Goal: Communication & Community: Participate in discussion

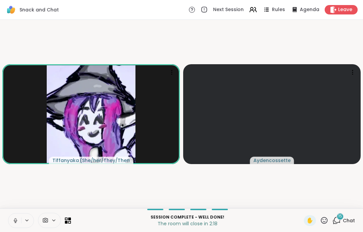
click at [347, 18] on div "Snack and Chat Next Session Rules Agenda Leave" at bounding box center [181, 10] width 363 height 20
click at [344, 13] on div "Leave" at bounding box center [341, 9] width 33 height 9
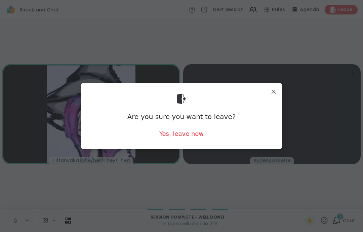
click at [195, 136] on div "Yes, leave now" at bounding box center [181, 133] width 44 height 8
